Goal: Task Accomplishment & Management: Use online tool/utility

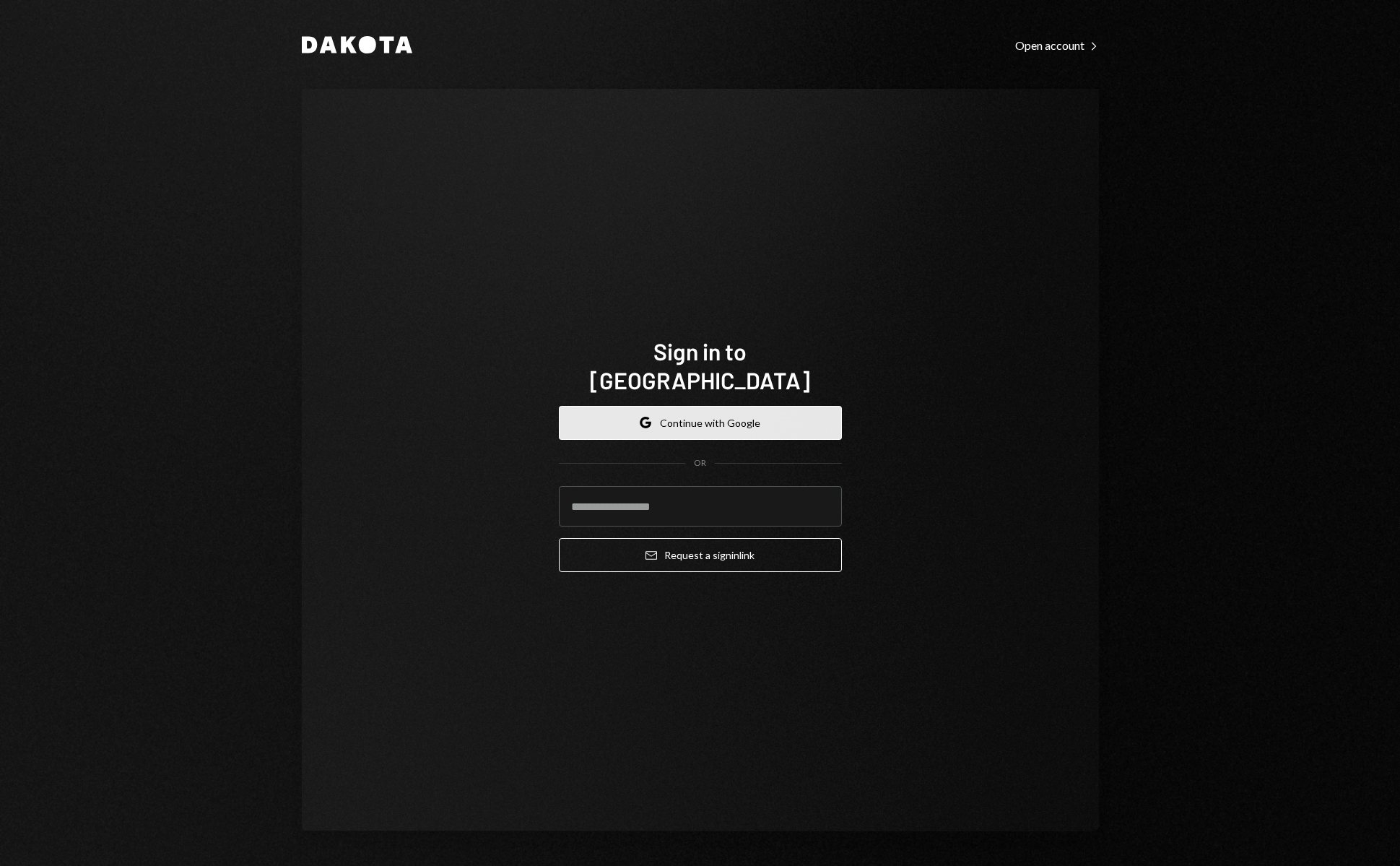
click at [752, 409] on button "Google Continue with Google" at bounding box center [700, 422] width 283 height 34
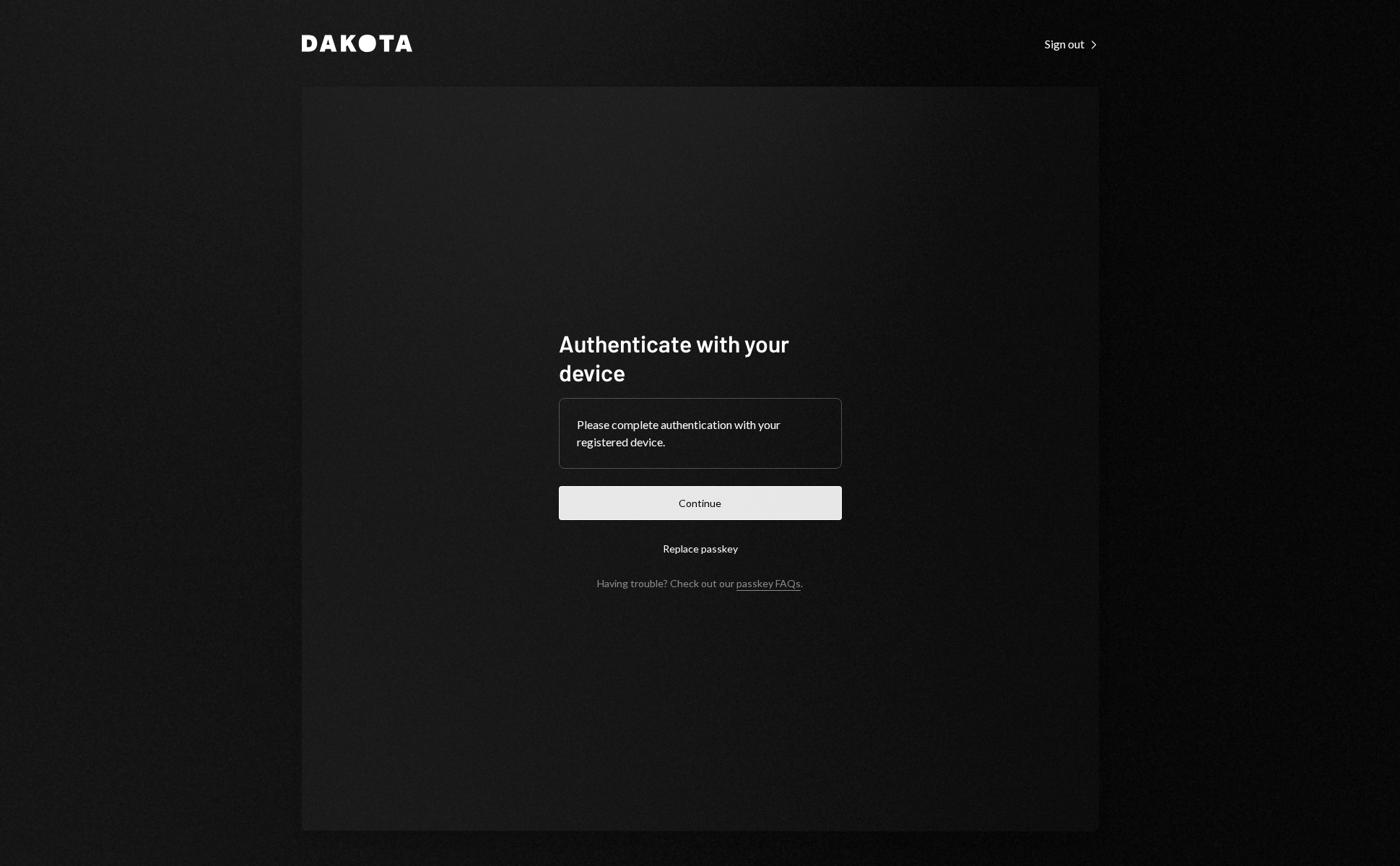
click at [727, 510] on button "Continue" at bounding box center [700, 503] width 283 height 34
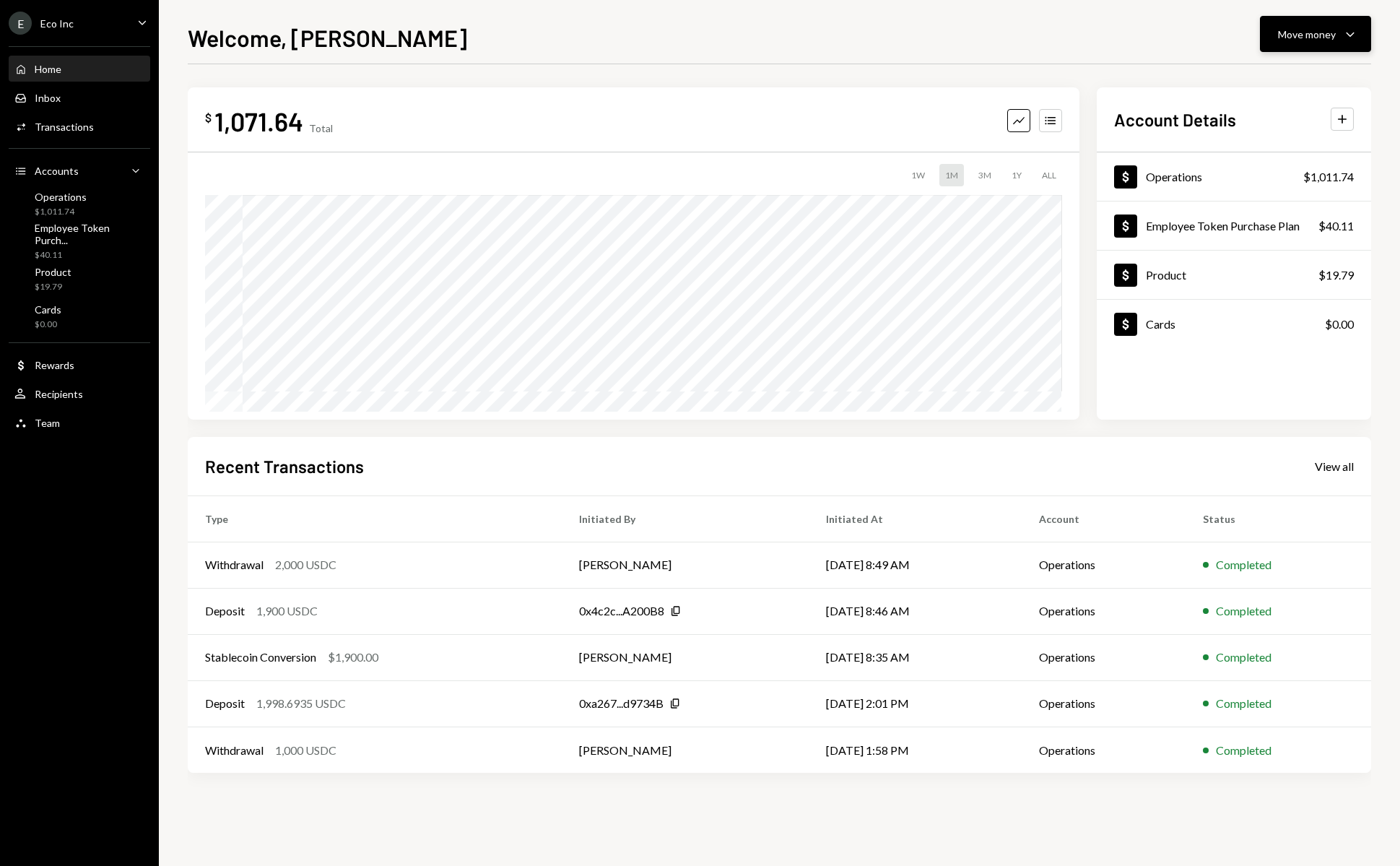
click at [1335, 45] on button "Move money Caret Down" at bounding box center [1316, 33] width 111 height 36
click at [1288, 138] on div "Deposit" at bounding box center [1303, 142] width 106 height 15
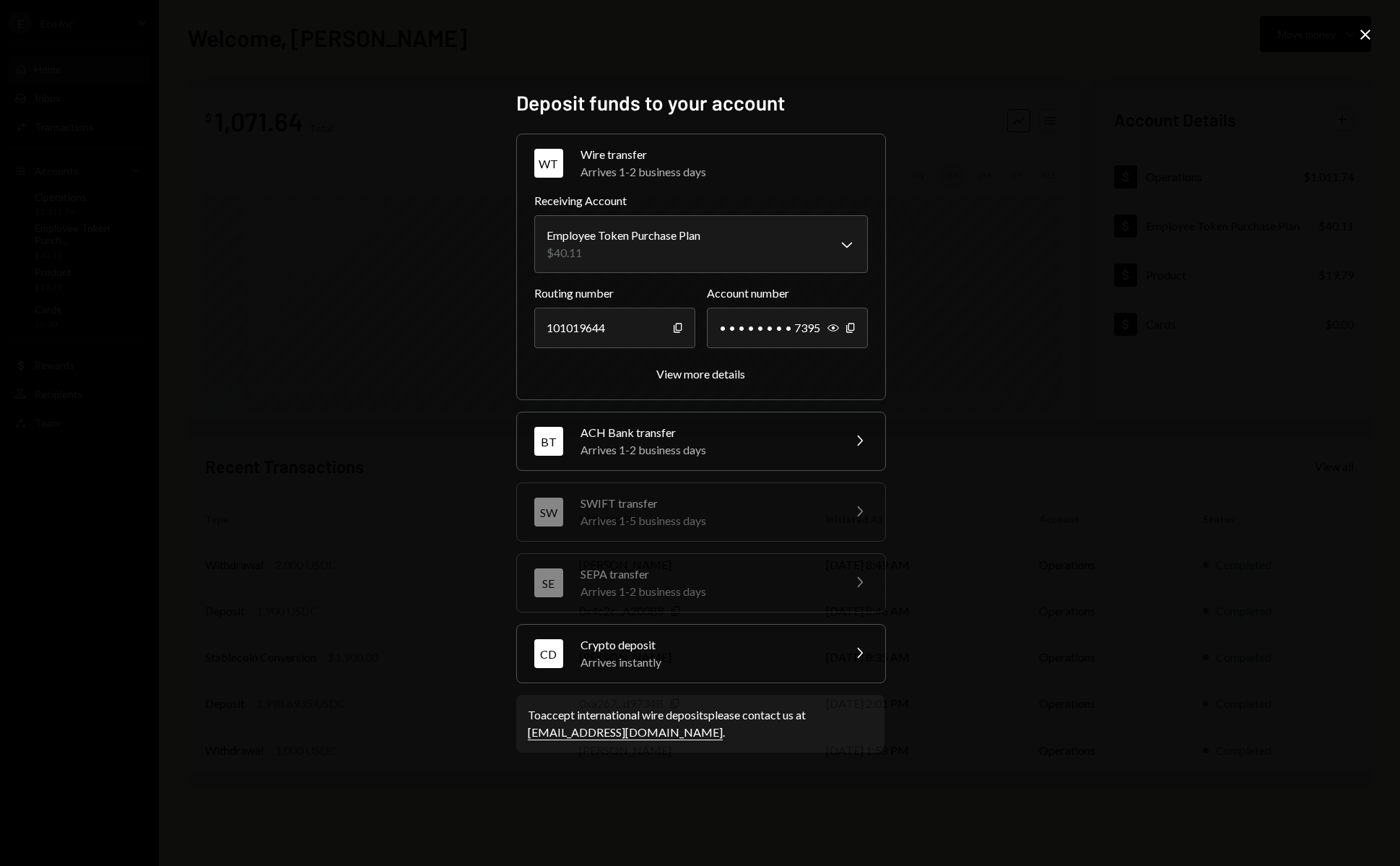
click at [763, 638] on div "Crypto deposit" at bounding box center [707, 645] width 253 height 18
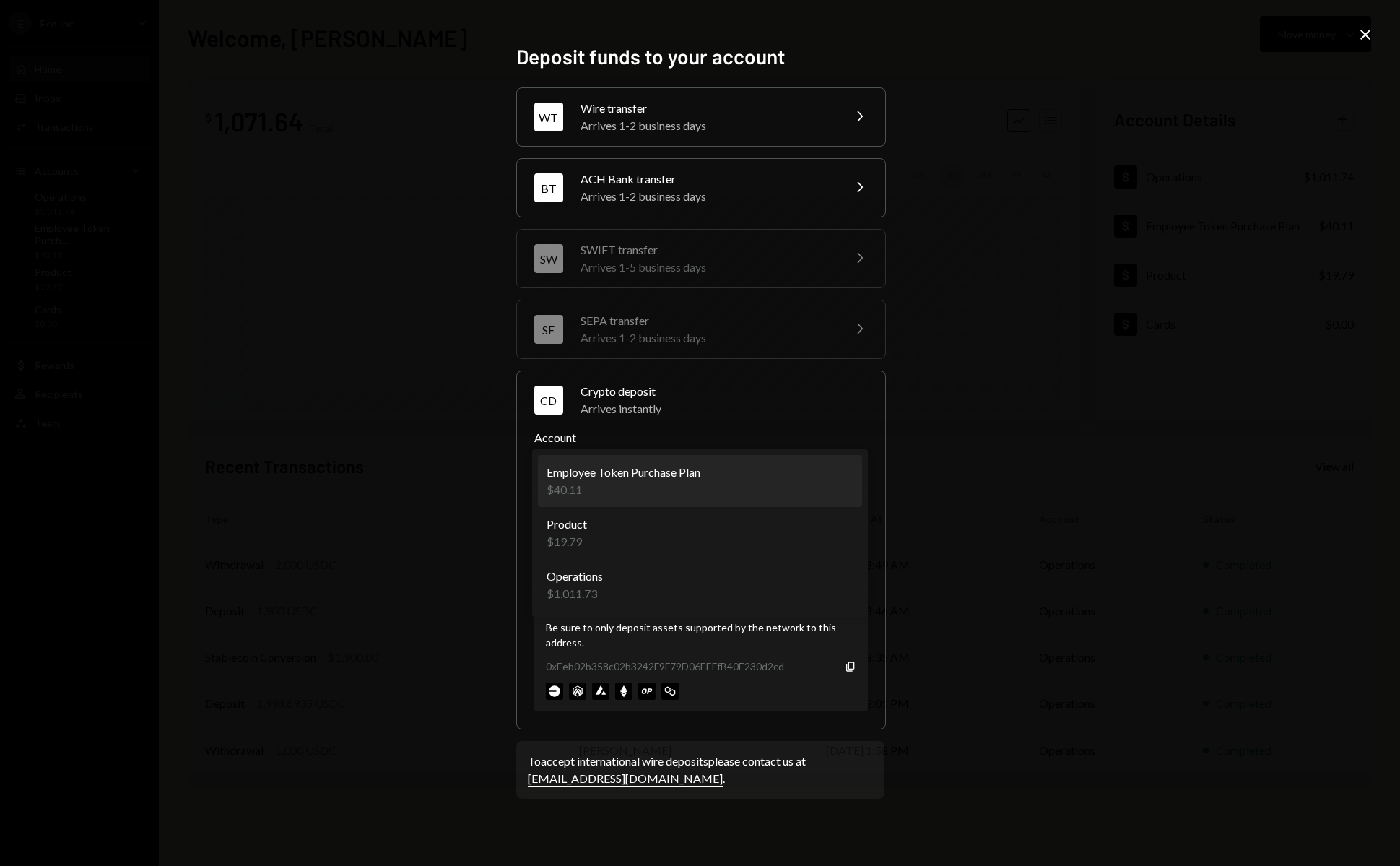
click at [781, 486] on body "E Eco Inc Caret Down Home Home Inbox Inbox Activities Transactions Accounts Acc…" at bounding box center [700, 433] width 1400 height 866
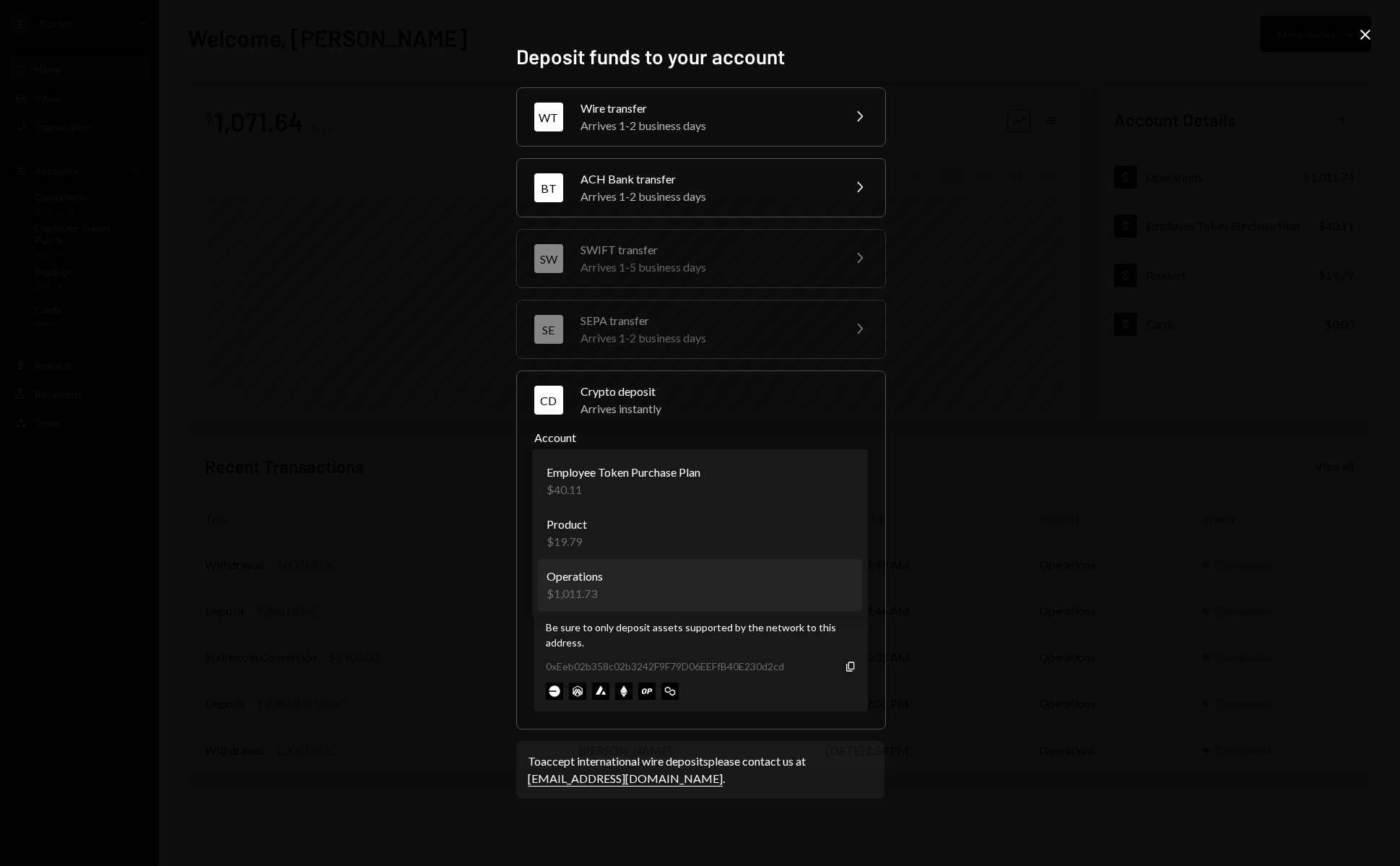
select select "**********"
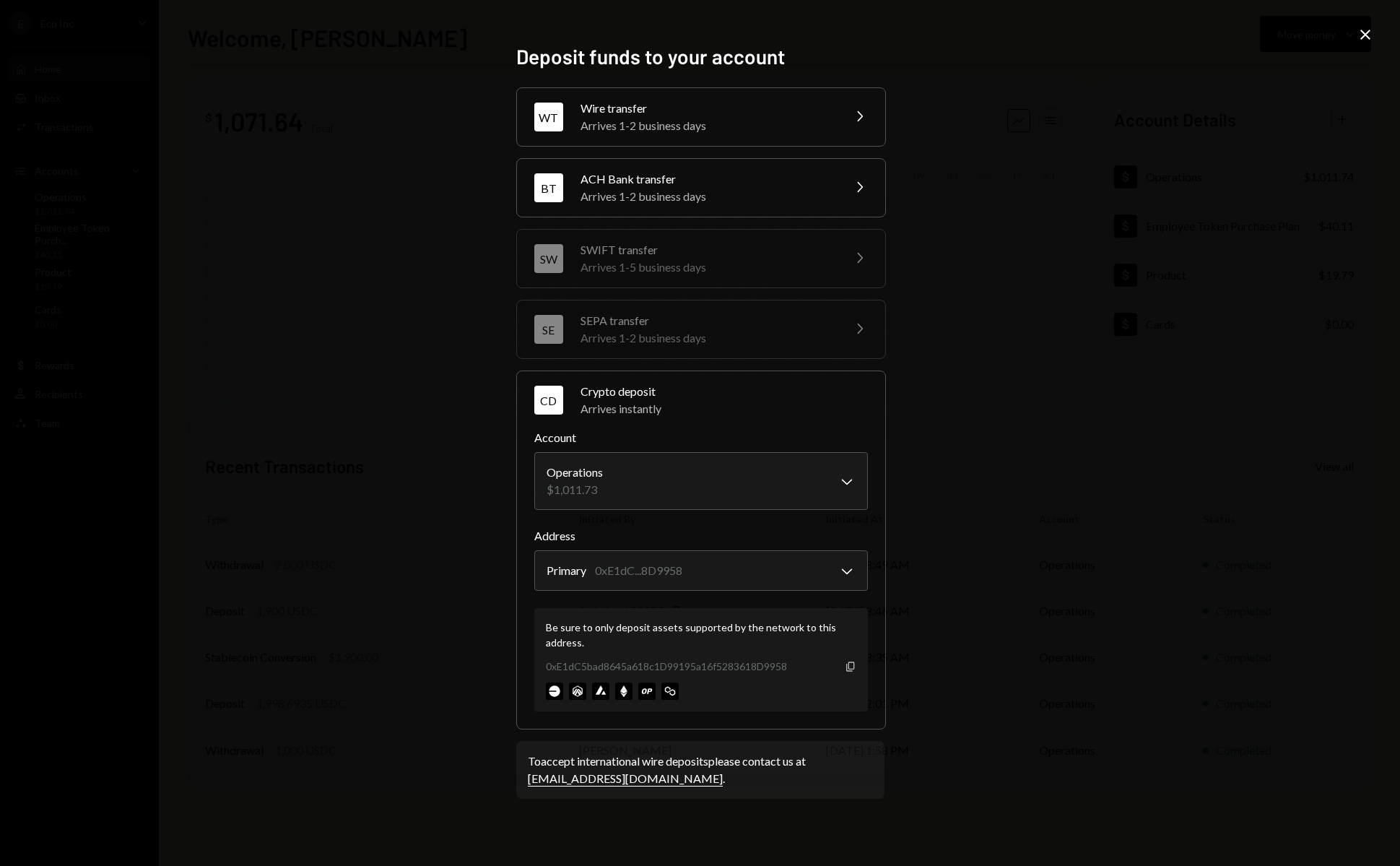
click at [849, 665] on icon "Copy" at bounding box center [850, 666] width 11 height 11
